Goal: Task Accomplishment & Management: Use online tool/utility

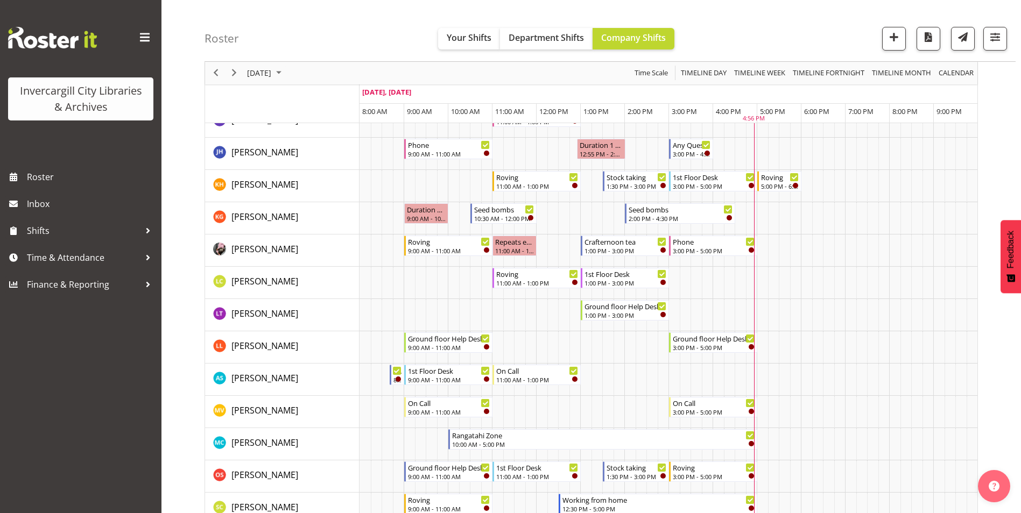
scroll to position [161, 0]
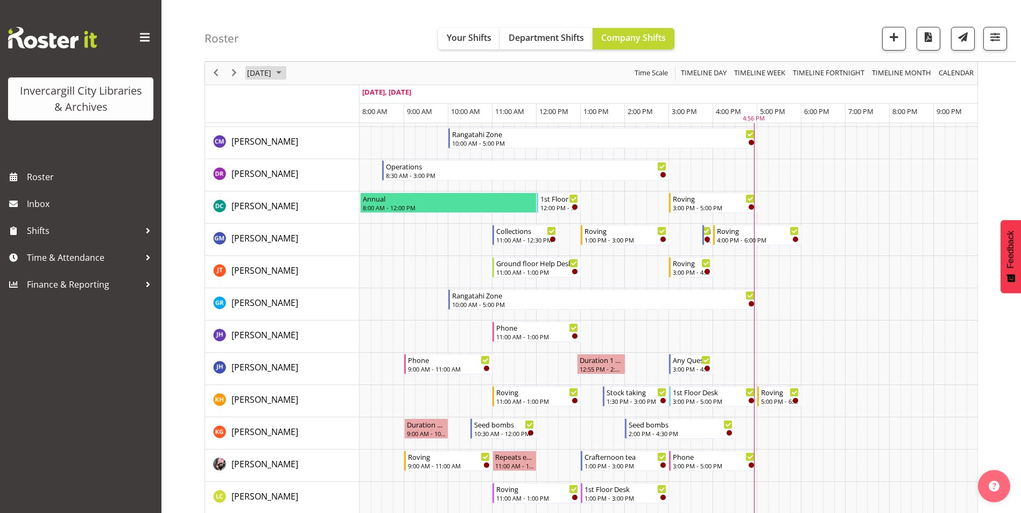
click at [267, 75] on span "[DATE]" at bounding box center [259, 73] width 26 height 13
click at [339, 189] on span "26" at bounding box center [344, 192] width 16 height 16
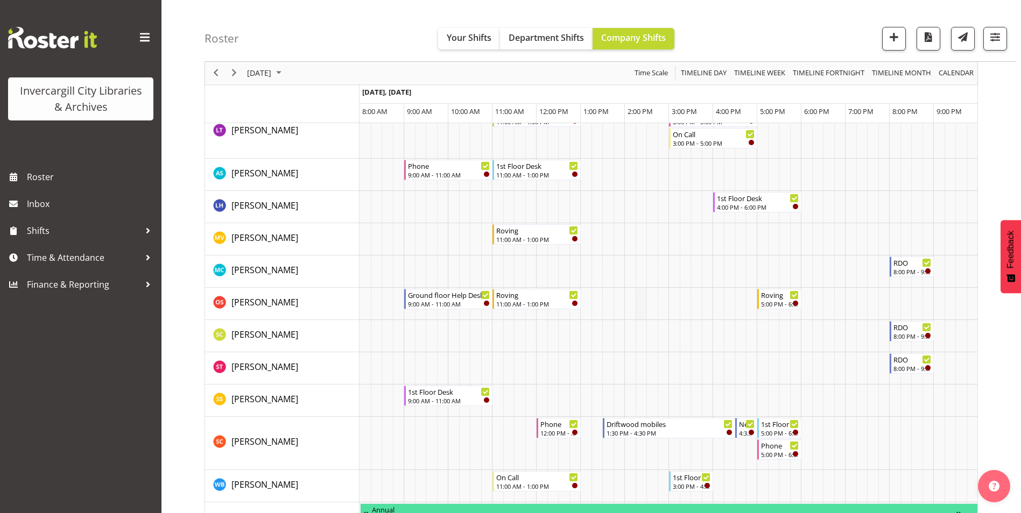
scroll to position [592, 0]
click at [657, 432] on div "1:30 PM - 4:30 PM" at bounding box center [669, 432] width 126 height 9
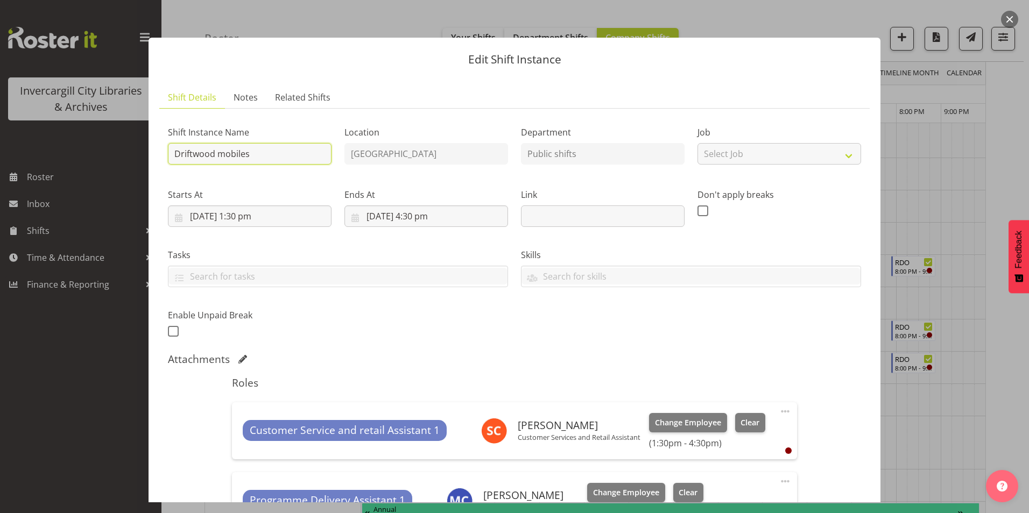
drag, startPoint x: 254, startPoint y: 155, endPoint x: 170, endPoint y: 154, distance: 83.9
click at [170, 154] on input "Driftwood mobiles" at bounding box center [250, 154] width 164 height 22
click at [1009, 17] on button "button" at bounding box center [1009, 19] width 17 height 17
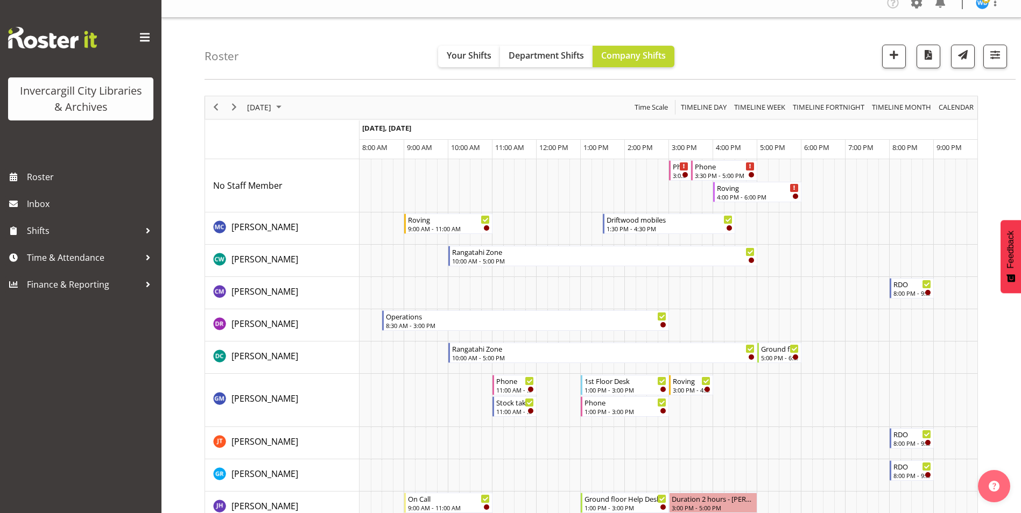
scroll to position [0, 0]
